Goal: Browse casually

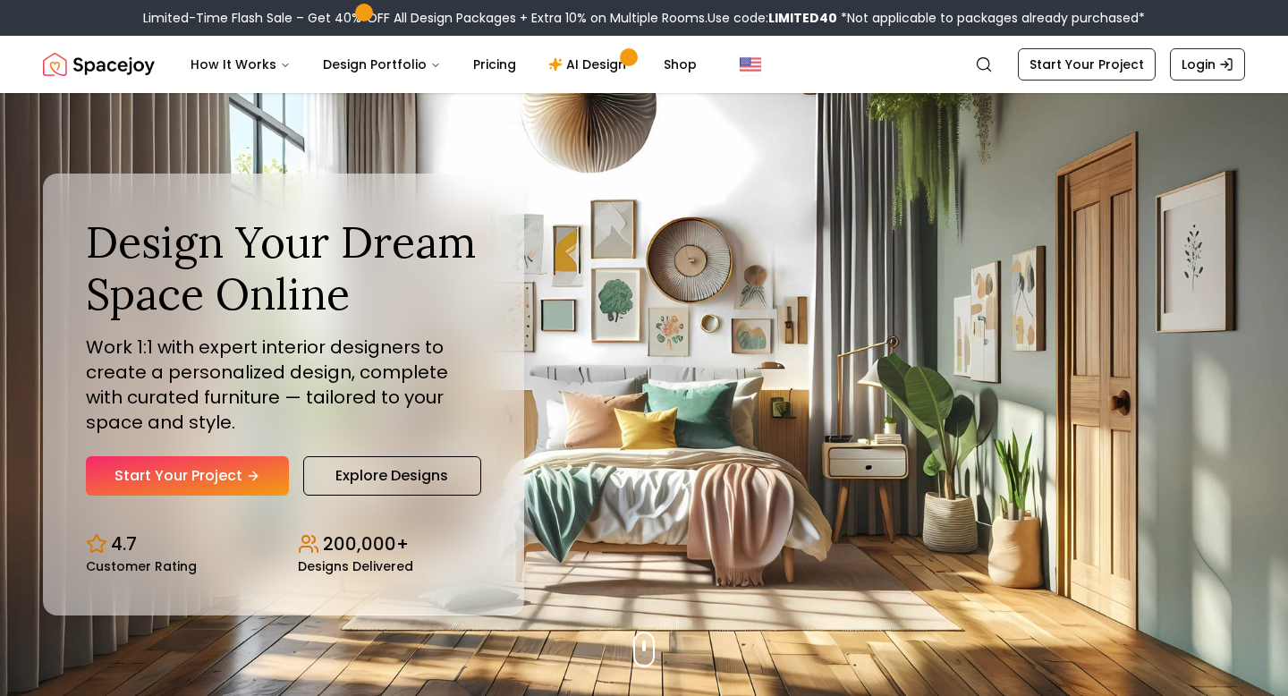
click at [342, 228] on h1 "Design Your Dream Space Online" at bounding box center [283, 267] width 395 height 103
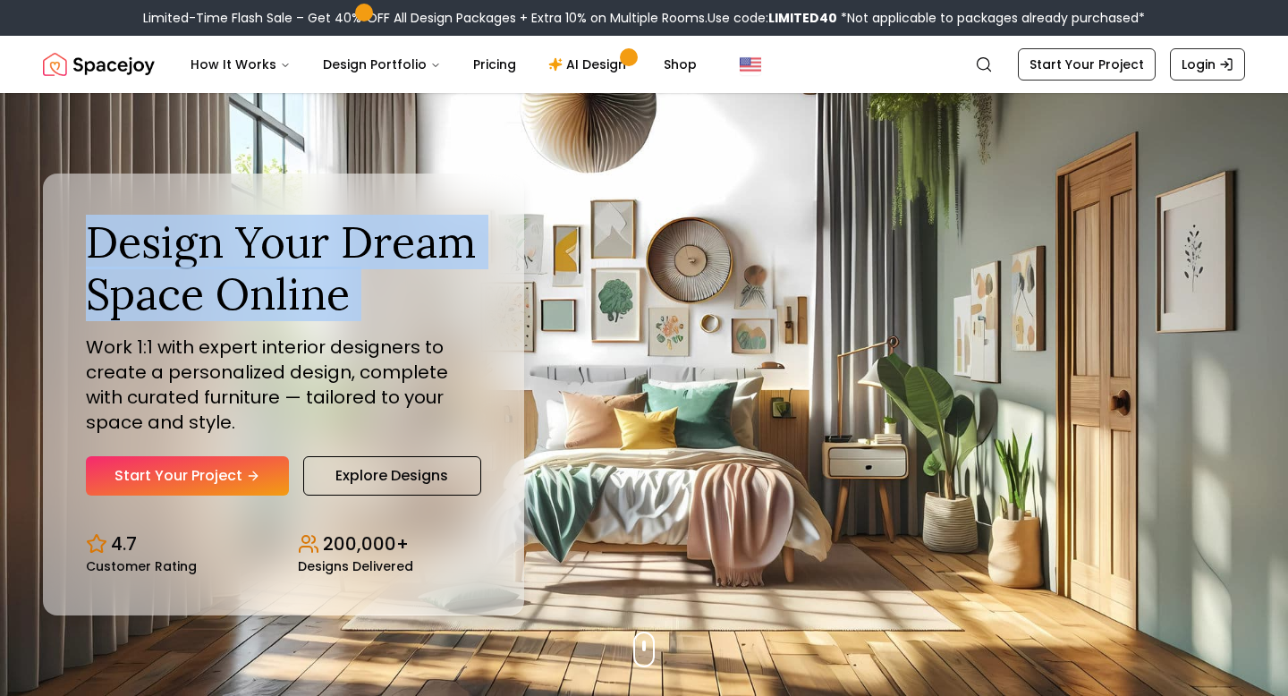
click at [310, 269] on h1 "Design Your Dream Space Online" at bounding box center [283, 267] width 395 height 103
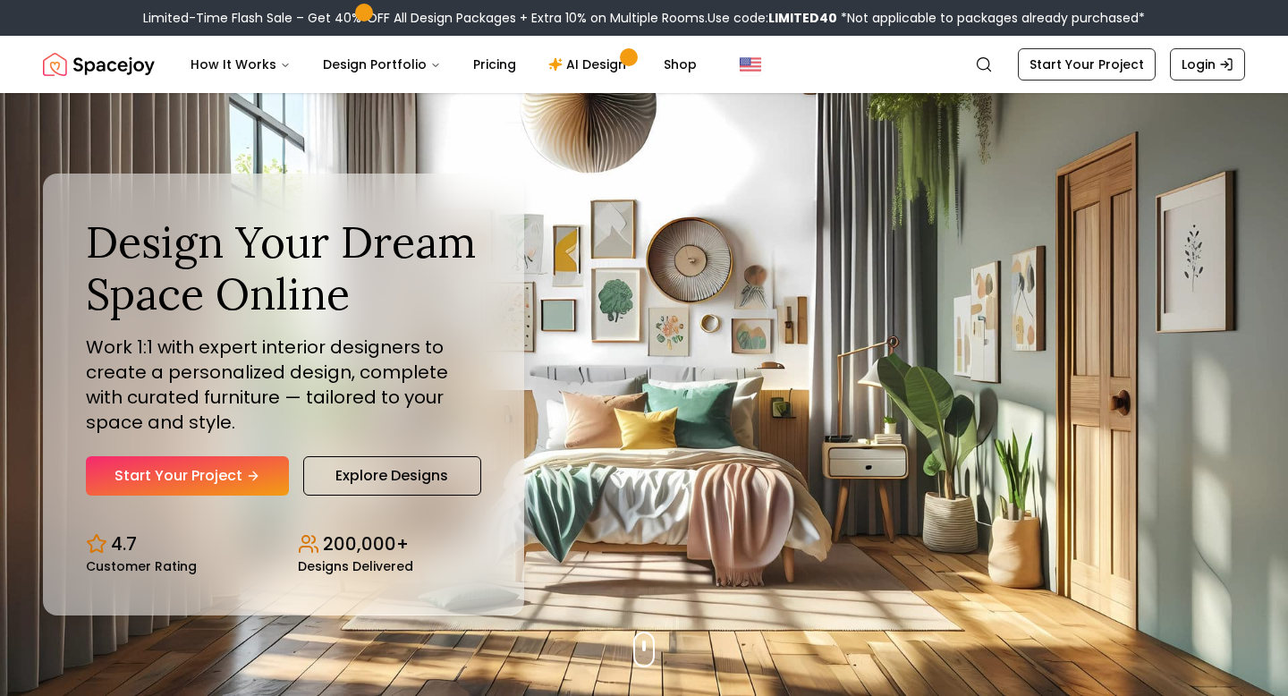
click at [310, 269] on h1 "Design Your Dream Space Online" at bounding box center [283, 267] width 395 height 103
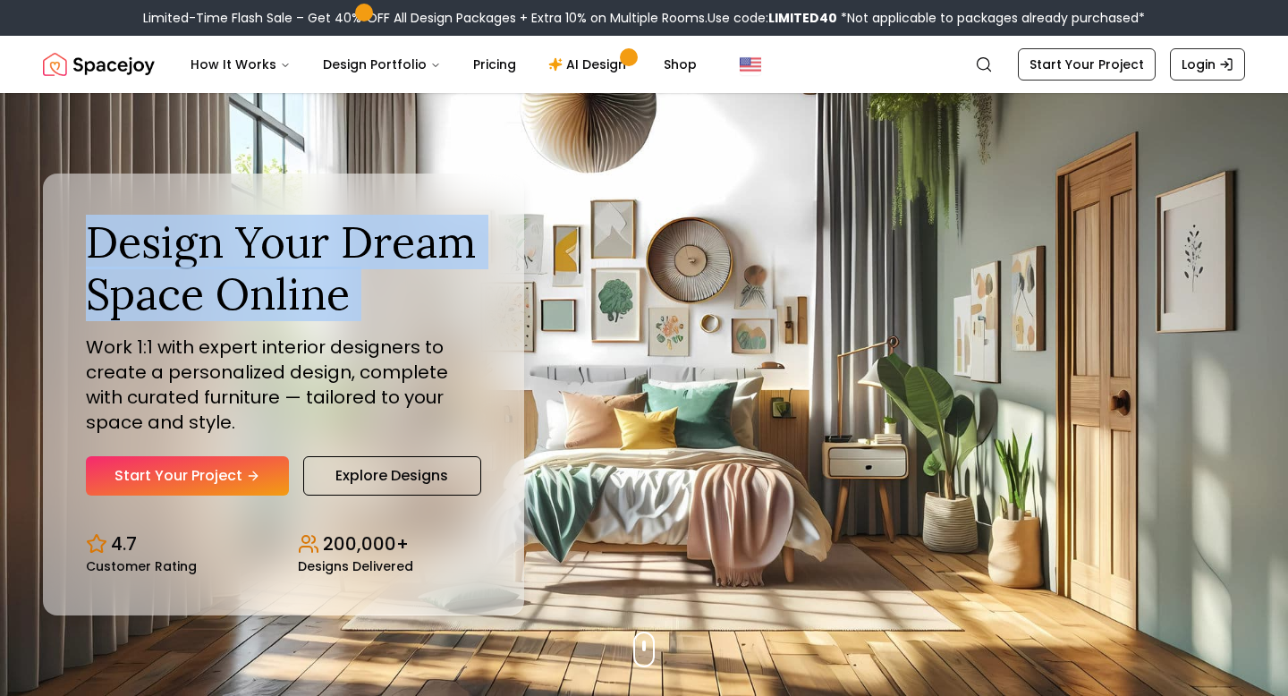
click at [310, 269] on h1 "Design Your Dream Space Online" at bounding box center [283, 267] width 395 height 103
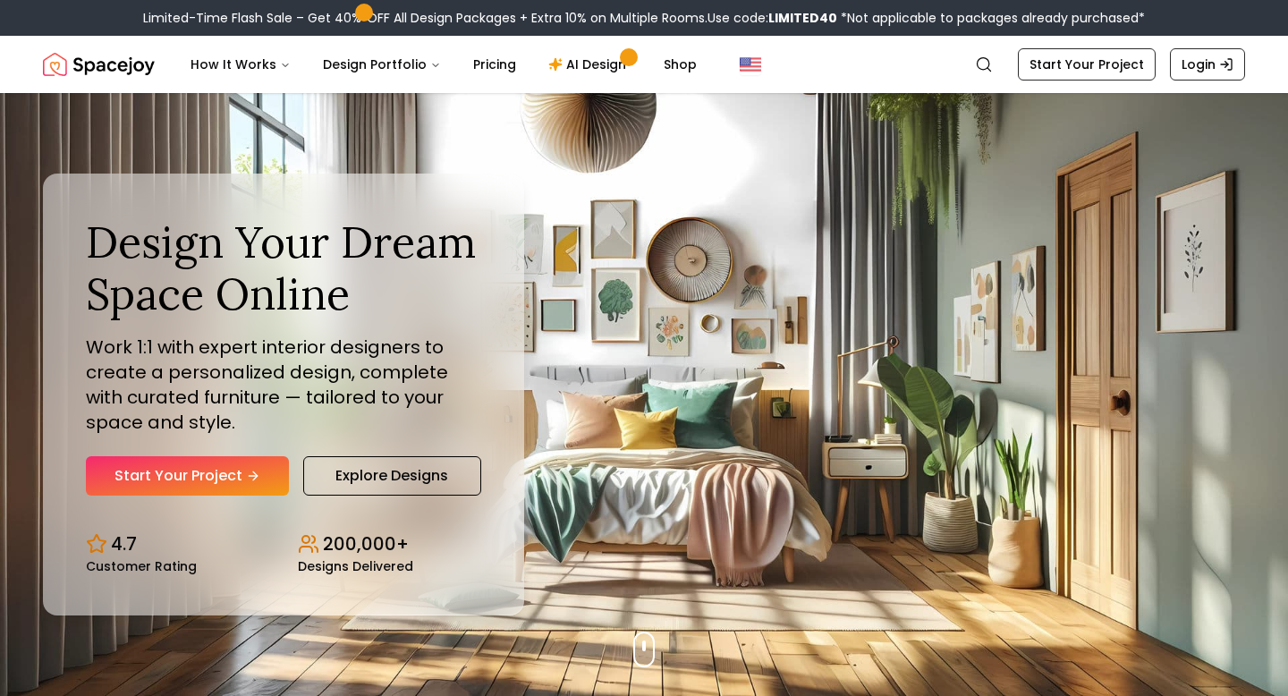
click at [310, 269] on h1 "Design Your Dream Space Online" at bounding box center [283, 267] width 395 height 103
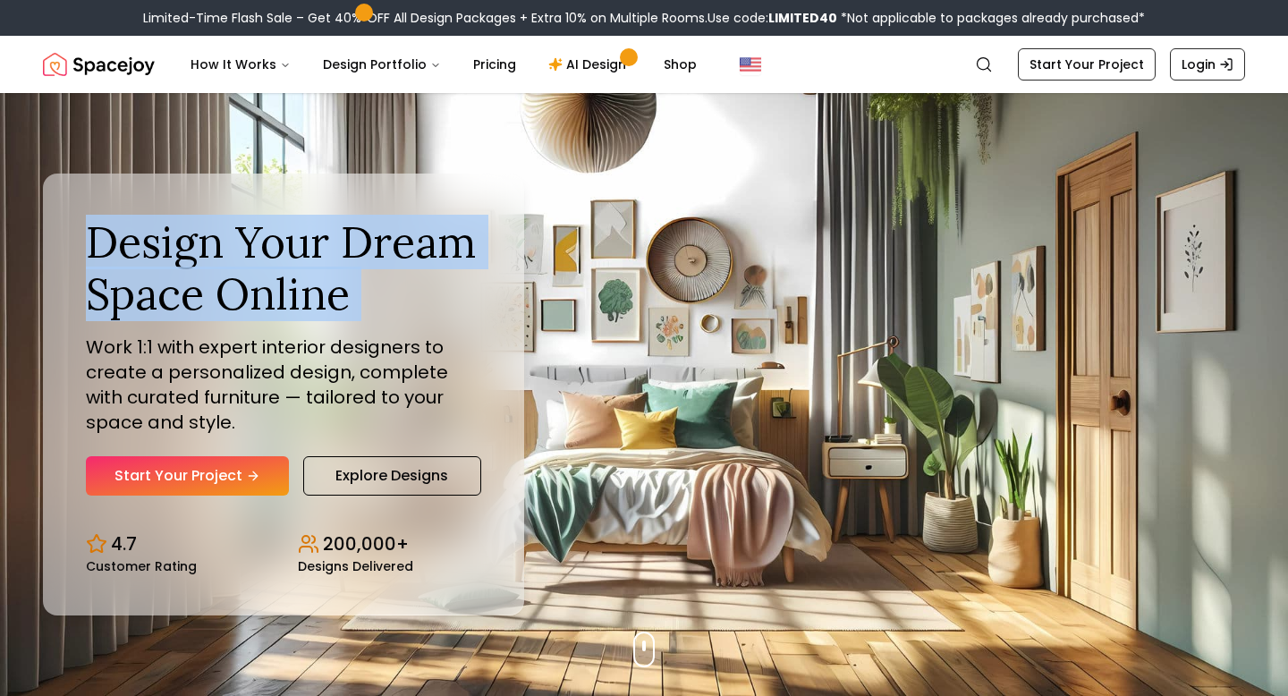
click at [310, 269] on h1 "Design Your Dream Space Online" at bounding box center [283, 267] width 395 height 103
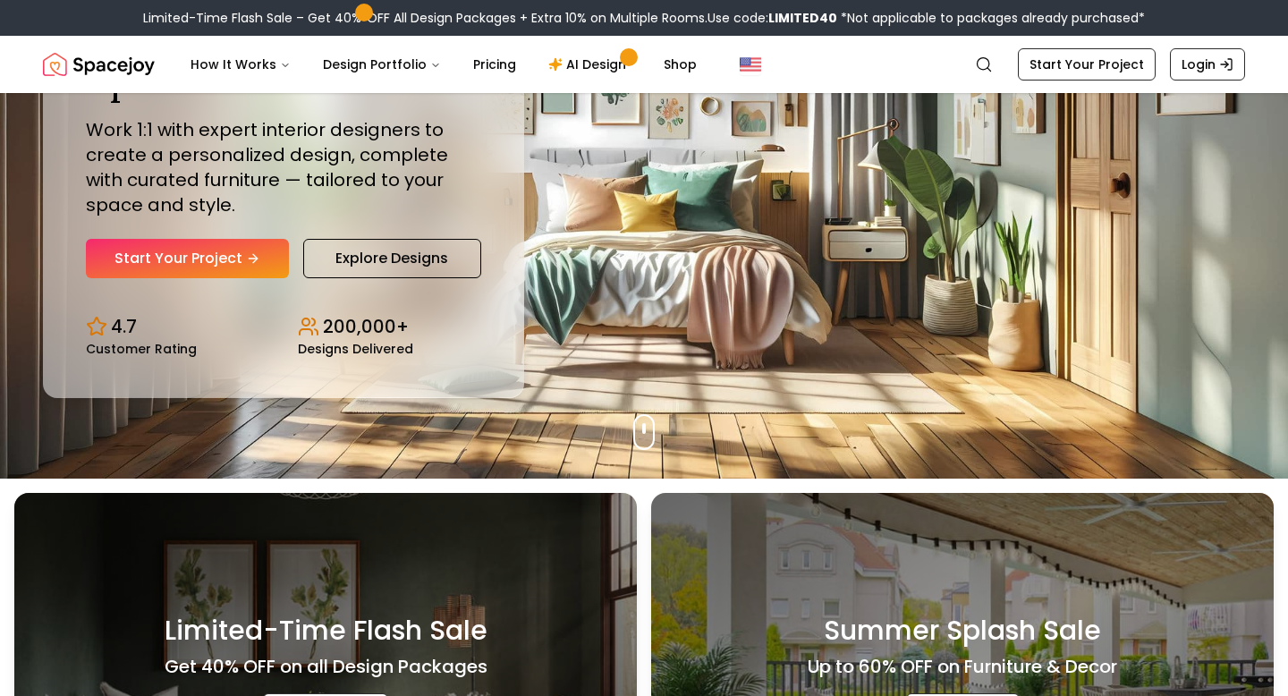
scroll to position [242, 0]
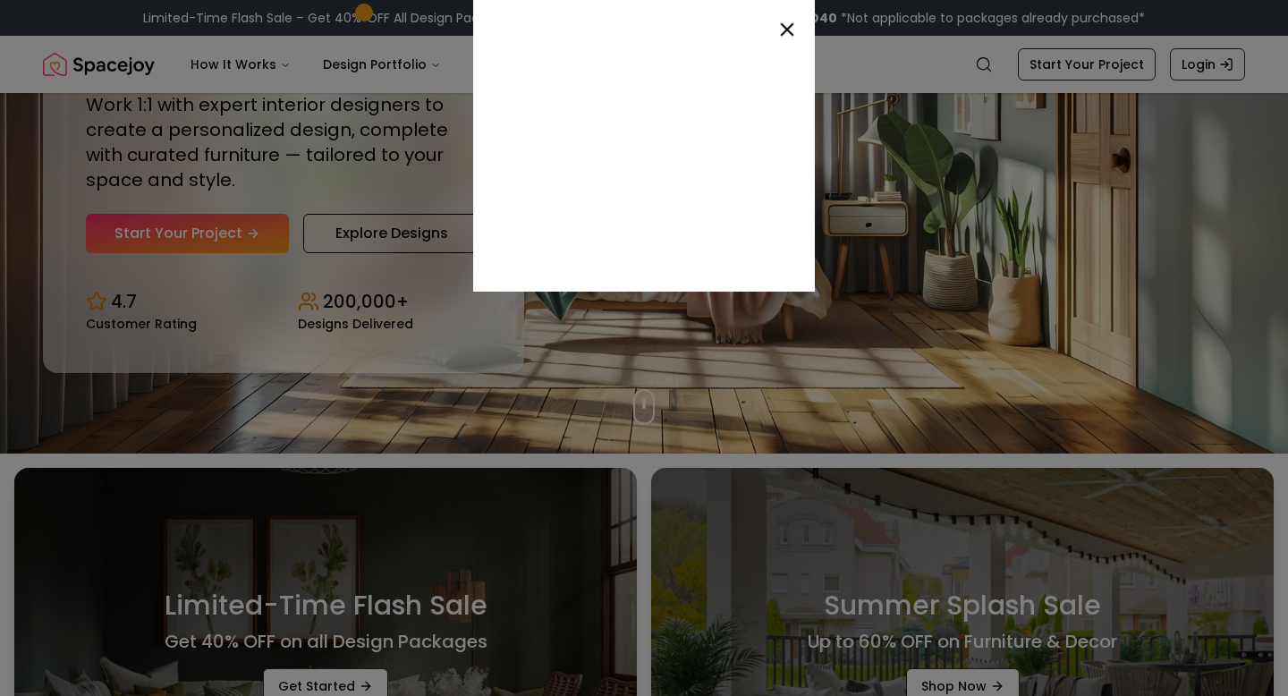
drag, startPoint x: 500, startPoint y: 67, endPoint x: 275, endPoint y: 47, distance: 225.3
